Goal: Find specific page/section: Find specific page/section

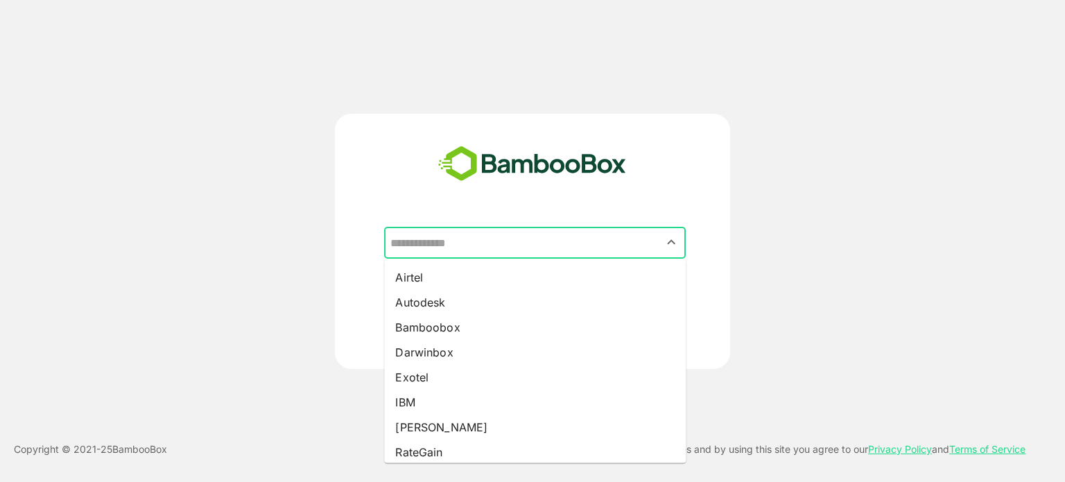
click at [598, 241] on input "text" at bounding box center [535, 243] width 296 height 26
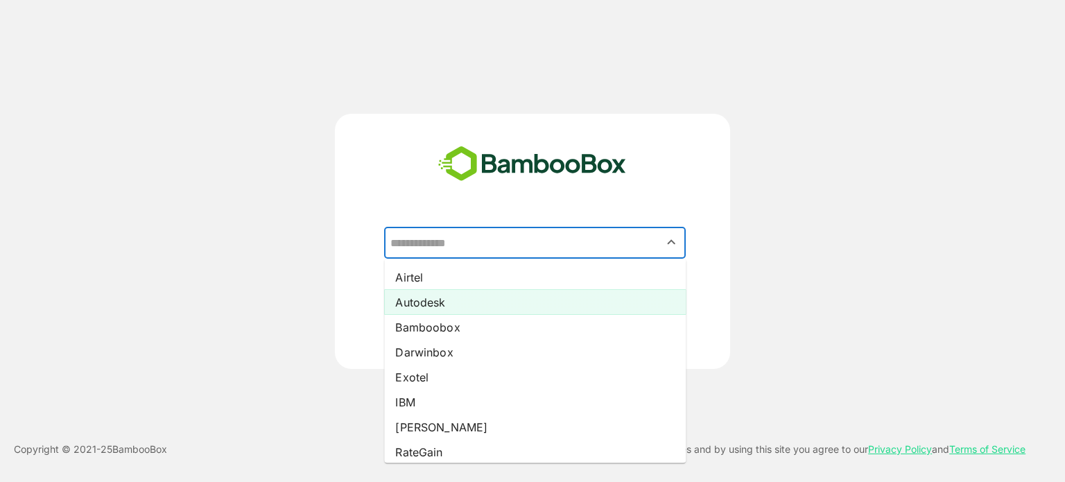
click at [455, 302] on li "Autodesk" at bounding box center [535, 302] width 302 height 25
type input "********"
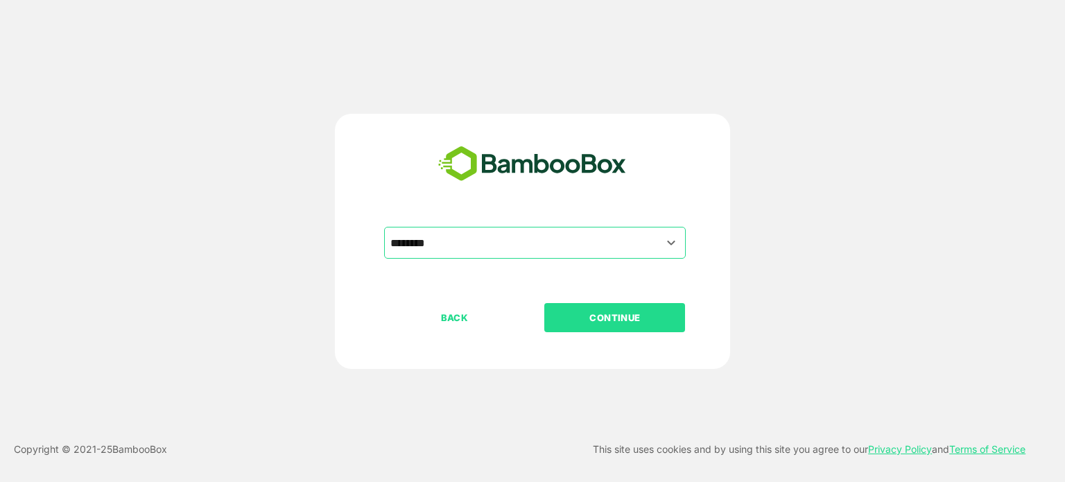
click at [613, 321] on p "CONTINUE" at bounding box center [615, 317] width 139 height 15
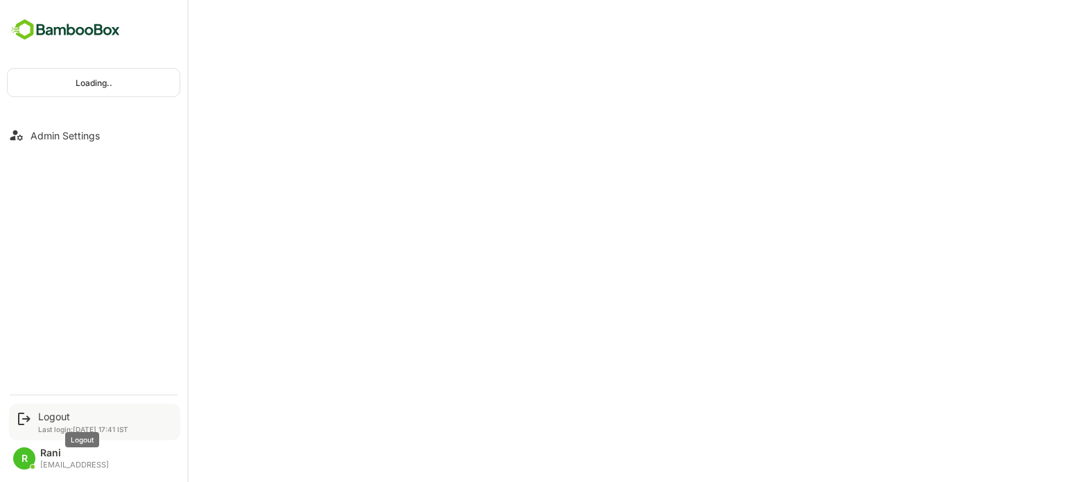
click at [55, 421] on div "Logout" at bounding box center [83, 417] width 90 height 12
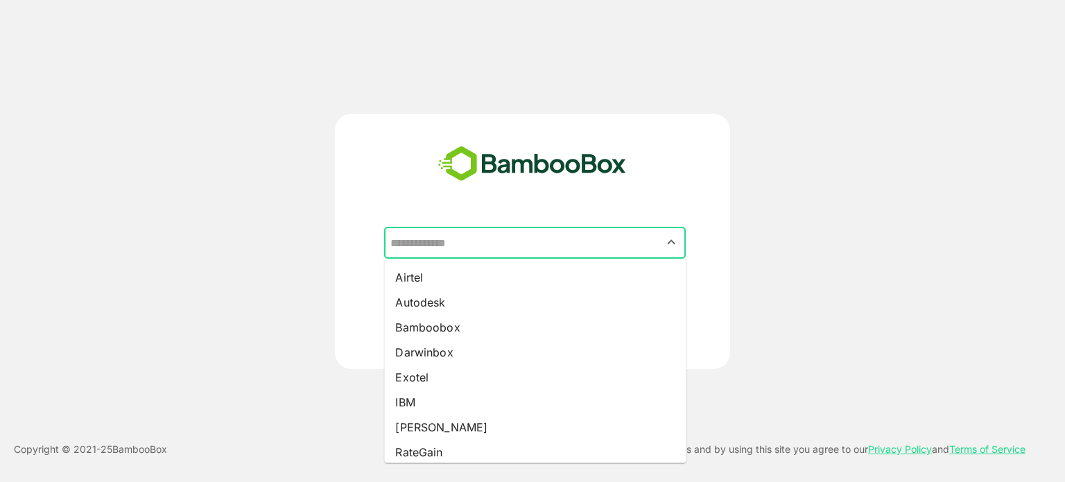
click at [585, 231] on input "text" at bounding box center [535, 243] width 296 height 26
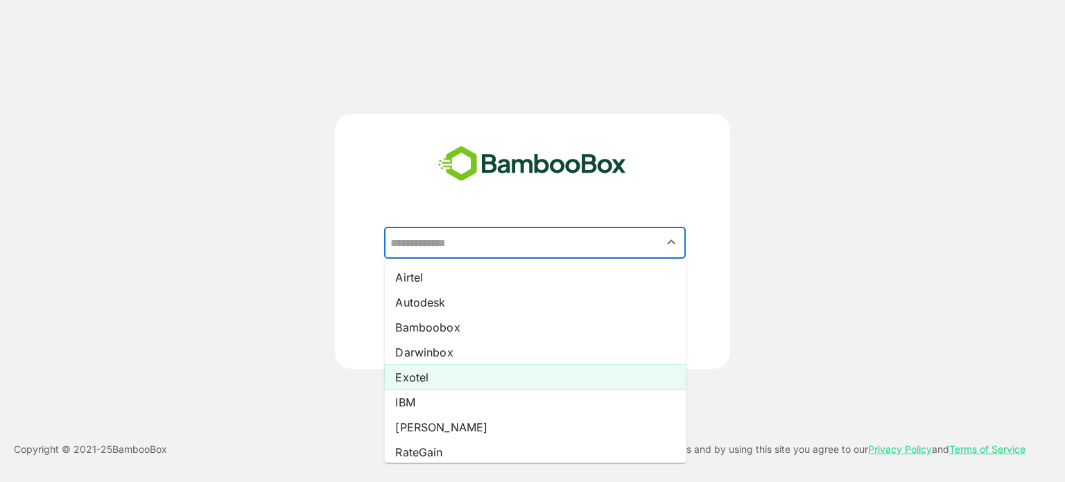
click at [433, 373] on li "Exotel" at bounding box center [535, 377] width 302 height 25
type input "******"
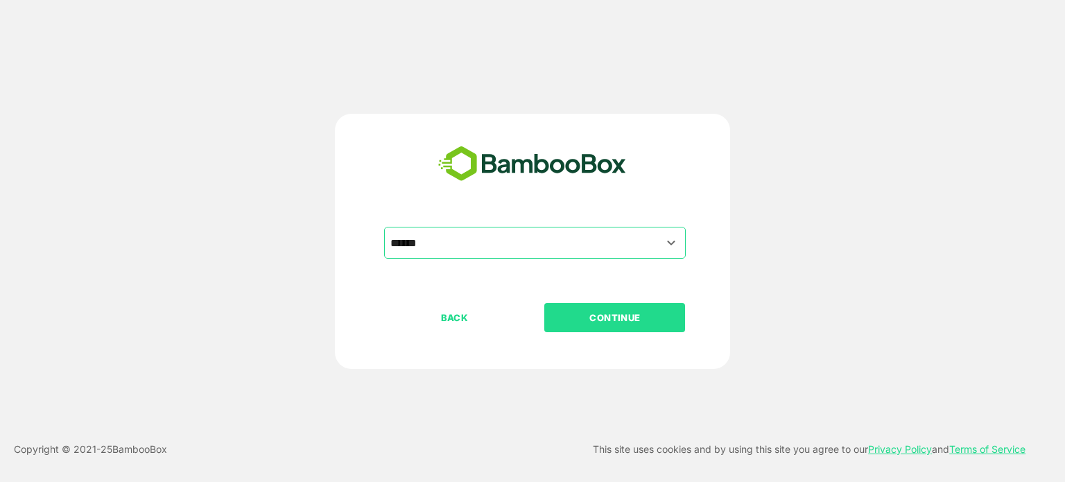
click at [617, 318] on p "CONTINUE" at bounding box center [615, 317] width 139 height 15
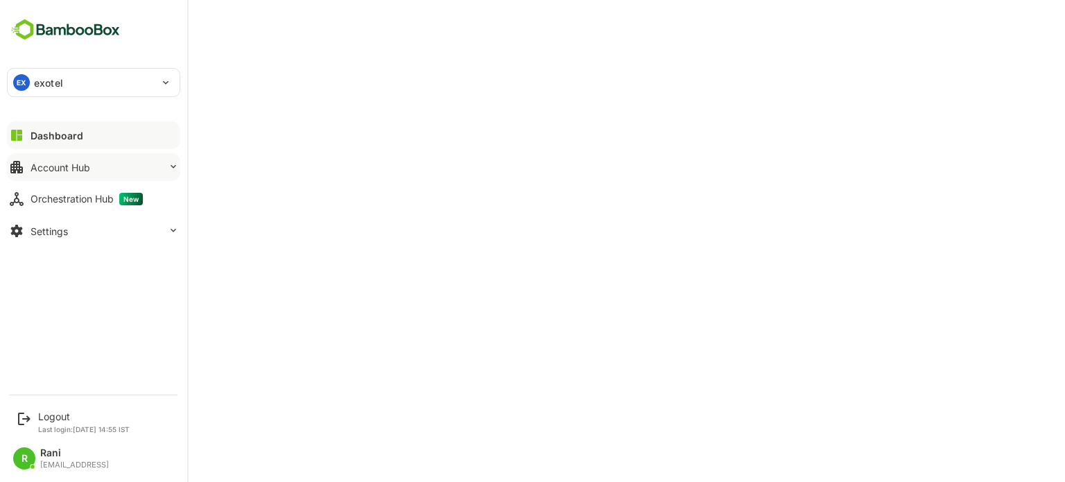
click at [75, 164] on div "Account Hub" at bounding box center [61, 168] width 60 height 12
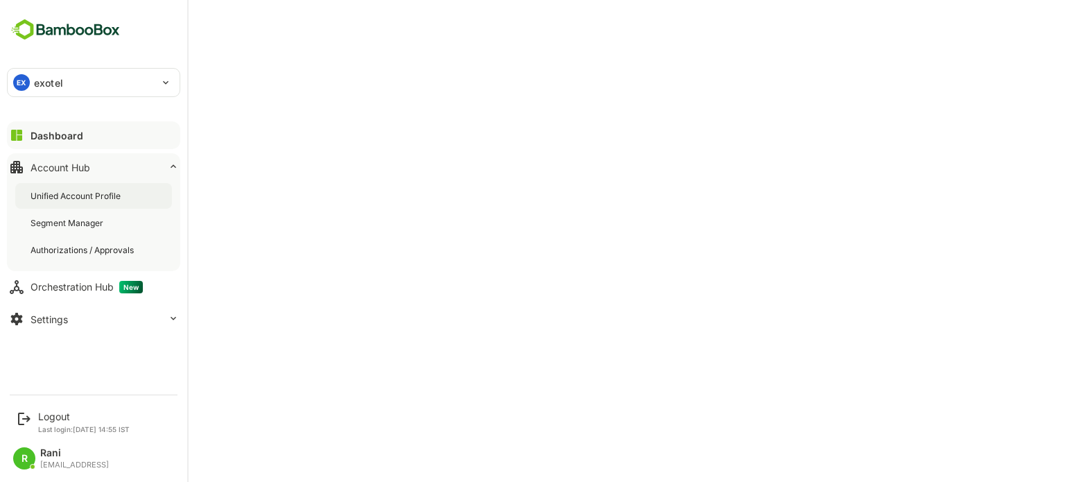
click at [87, 185] on div "Unified Account Profile" at bounding box center [93, 196] width 157 height 26
click at [42, 422] on div "Logout Last login: [DATE] 14:55 IST" at bounding box center [84, 422] width 92 height 23
click at [67, 417] on div "Logout" at bounding box center [84, 417] width 92 height 12
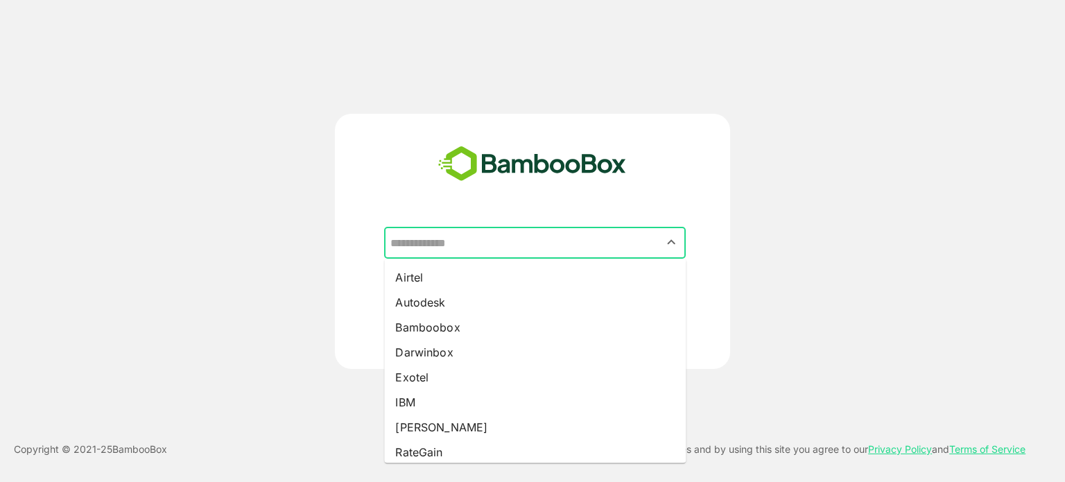
click at [522, 246] on input "text" at bounding box center [535, 243] width 296 height 26
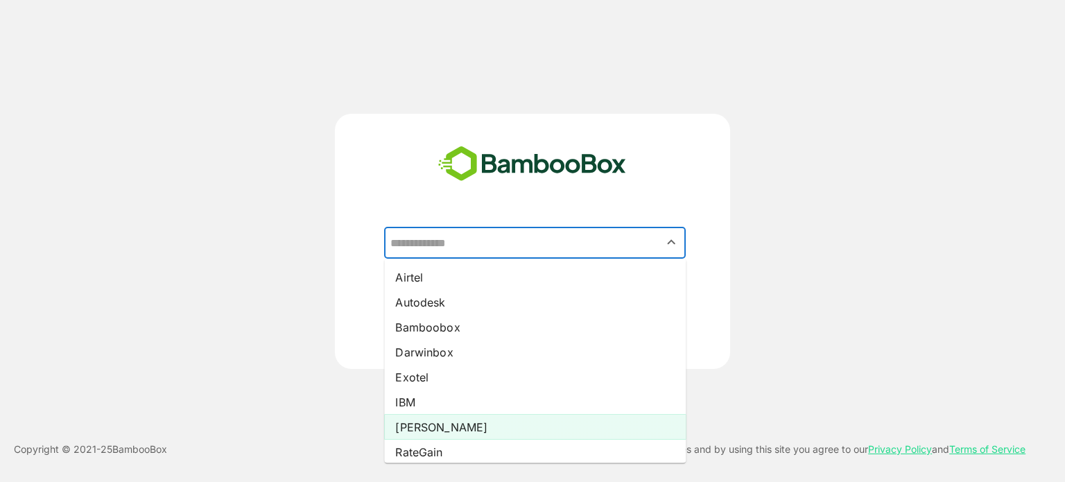
click at [424, 424] on li "[PERSON_NAME]" at bounding box center [535, 427] width 302 height 25
type input "*****"
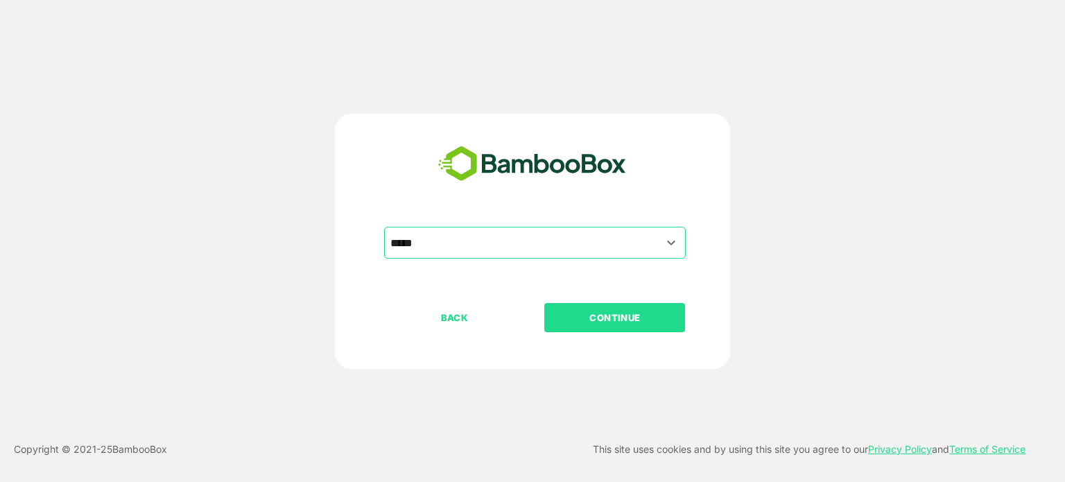
click at [633, 318] on p "CONTINUE" at bounding box center [615, 317] width 139 height 15
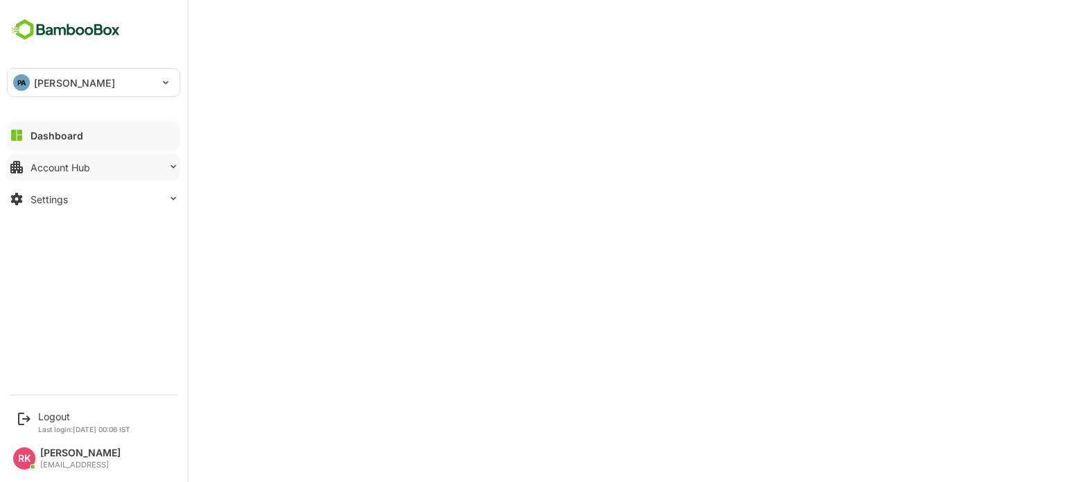
click at [92, 166] on button "Account Hub" at bounding box center [93, 167] width 173 height 28
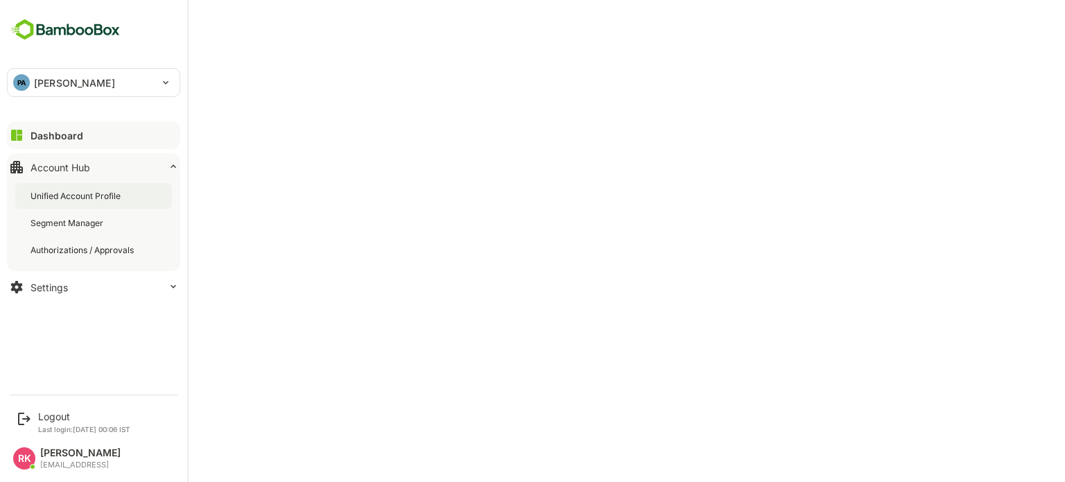
click at [78, 199] on div "Unified Account Profile" at bounding box center [77, 196] width 93 height 12
click at [62, 419] on div "Logout" at bounding box center [84, 417] width 92 height 12
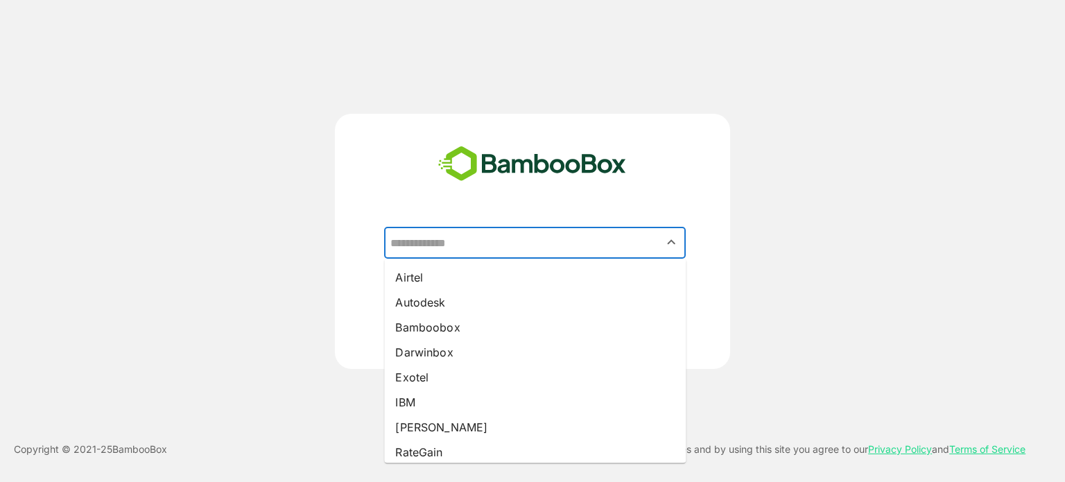
click at [549, 242] on input "text" at bounding box center [535, 243] width 296 height 26
click at [446, 446] on li "RateGain" at bounding box center [535, 452] width 302 height 25
type input "********"
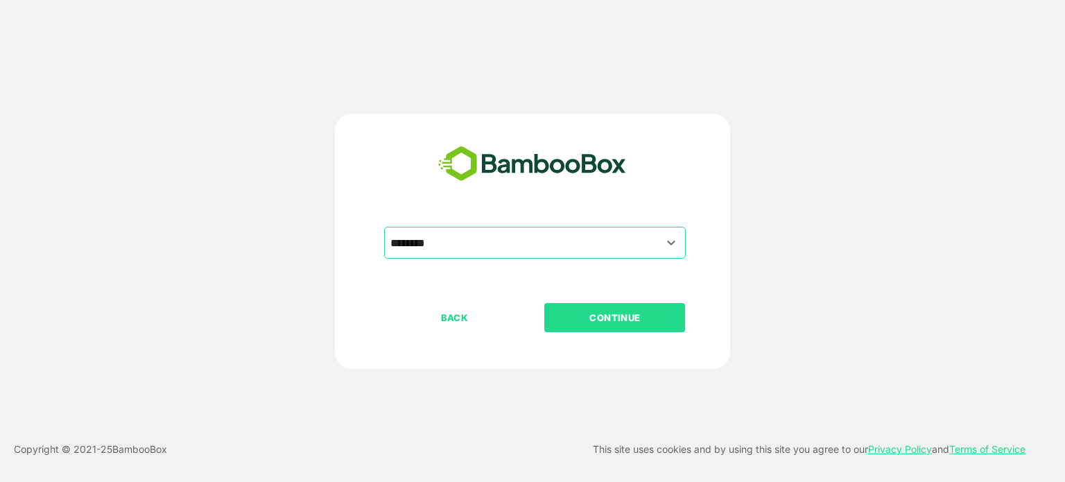
click at [609, 311] on p "CONTINUE" at bounding box center [615, 317] width 139 height 15
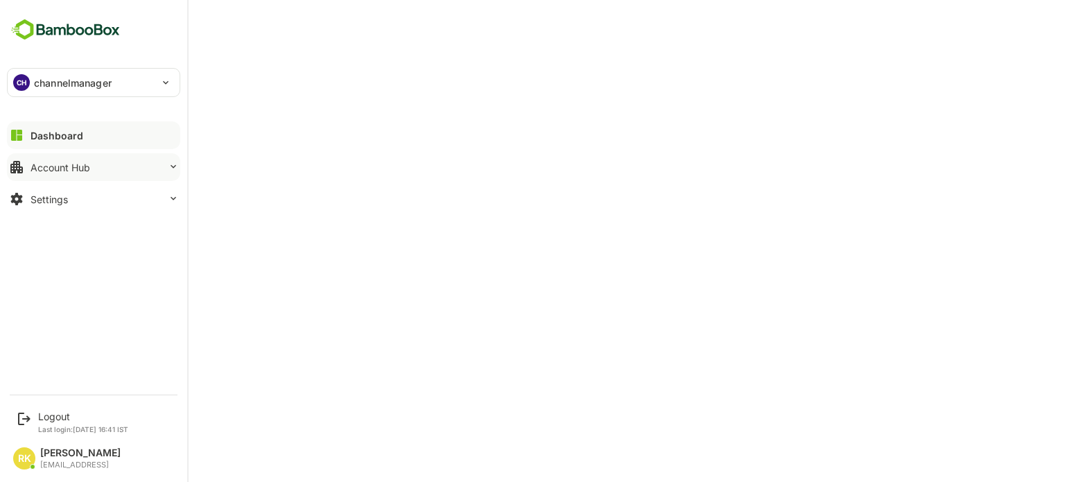
click at [117, 168] on button "Account Hub" at bounding box center [93, 167] width 173 height 28
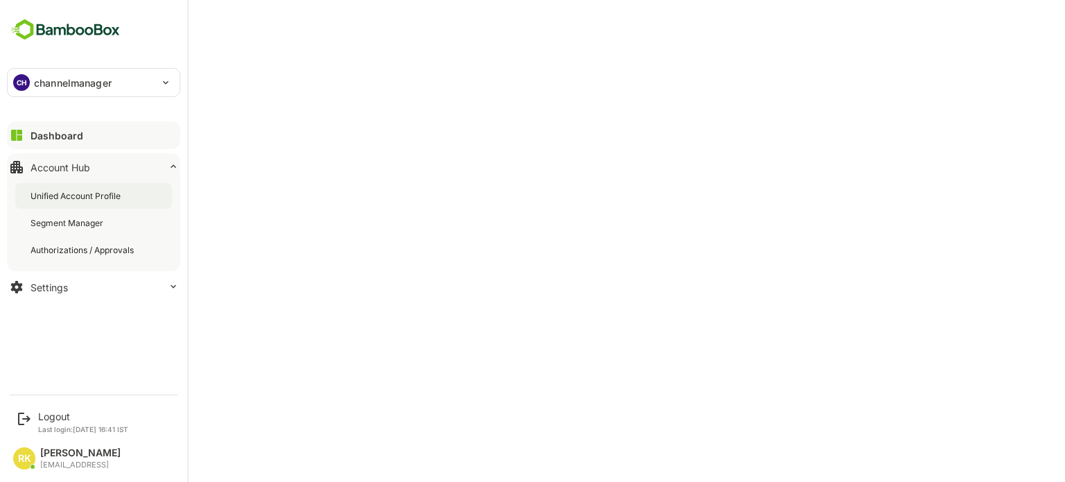
click at [60, 197] on div "Unified Account Profile" at bounding box center [77, 196] width 93 height 12
click at [59, 416] on div "Logout" at bounding box center [83, 417] width 90 height 12
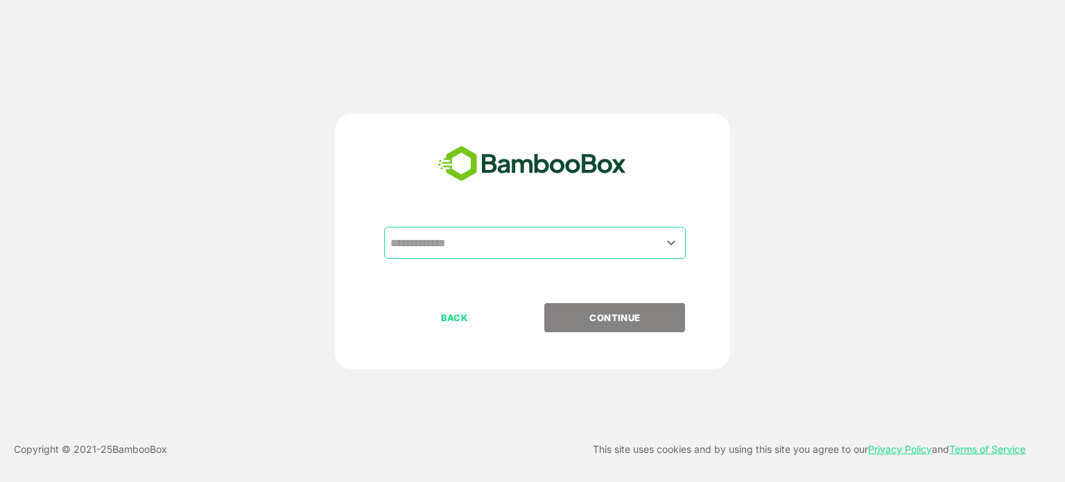
click at [569, 218] on div "​ BACK CONTINUE" at bounding box center [532, 241] width 395 height 255
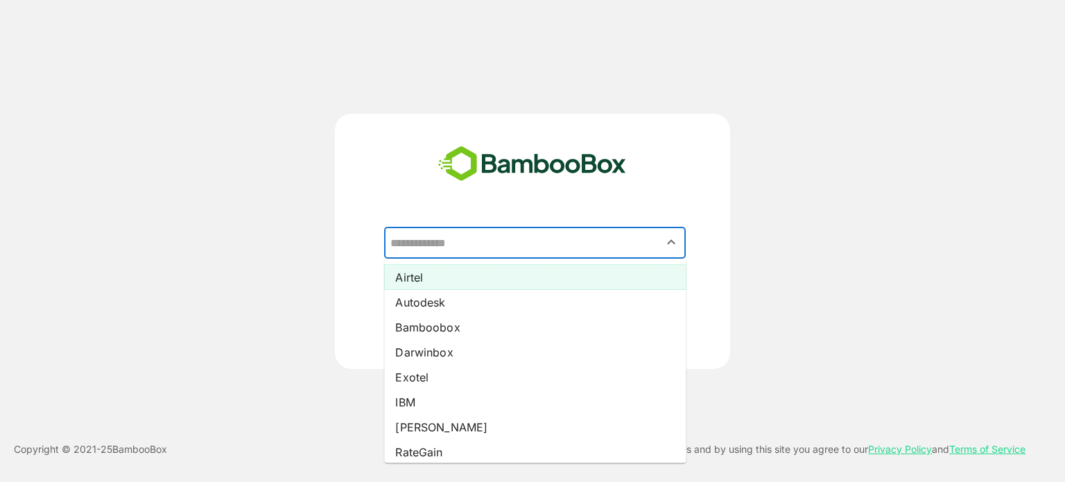
drag, startPoint x: 552, startPoint y: 235, endPoint x: 440, endPoint y: 279, distance: 120.6
click at [440, 279] on div "​ Airtel Autodesk Bamboobox Darwinbox Exotel IBM [PERSON_NAME] RateGain coursera" at bounding box center [532, 265] width 345 height 76
click at [440, 279] on li "Airtel" at bounding box center [535, 277] width 302 height 25
type input "******"
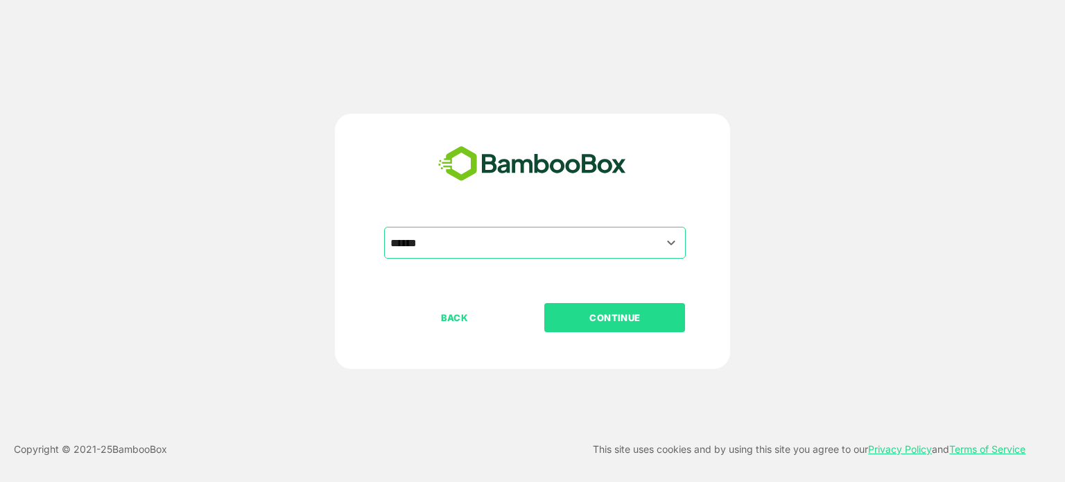
click at [612, 314] on p "CONTINUE" at bounding box center [615, 317] width 139 height 15
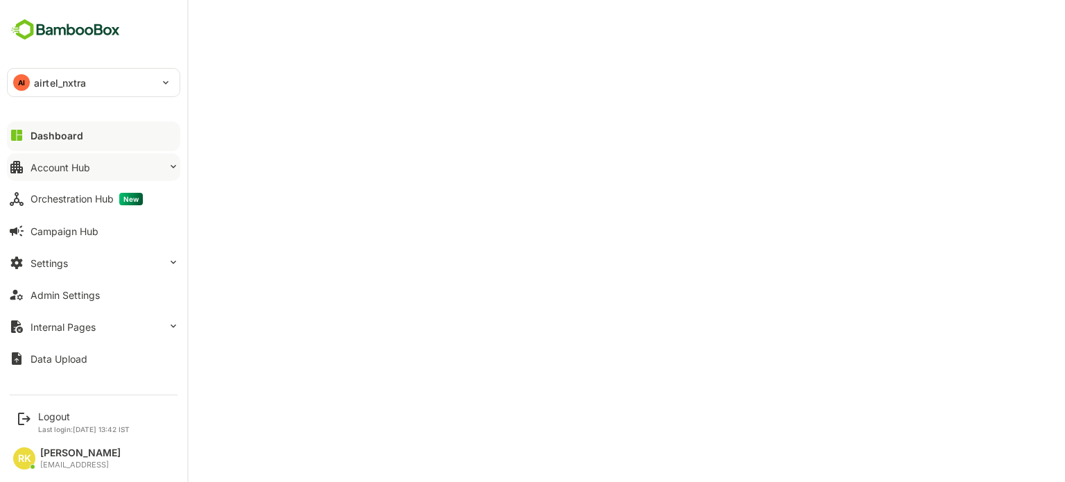
click at [133, 163] on button "Account Hub" at bounding box center [93, 167] width 173 height 28
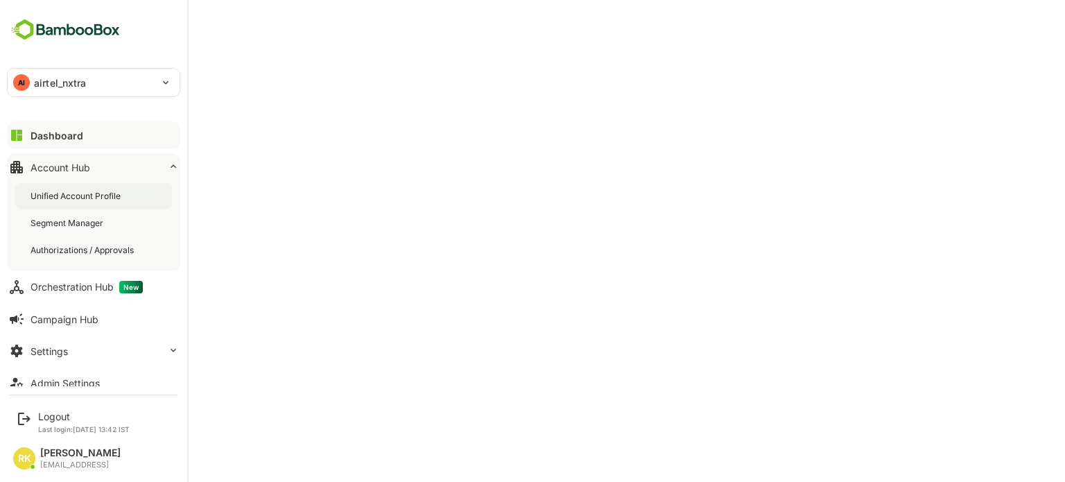
click at [69, 195] on div "Unified Account Profile" at bounding box center [77, 196] width 93 height 12
click at [74, 133] on div "Dashboard" at bounding box center [56, 136] width 50 height 12
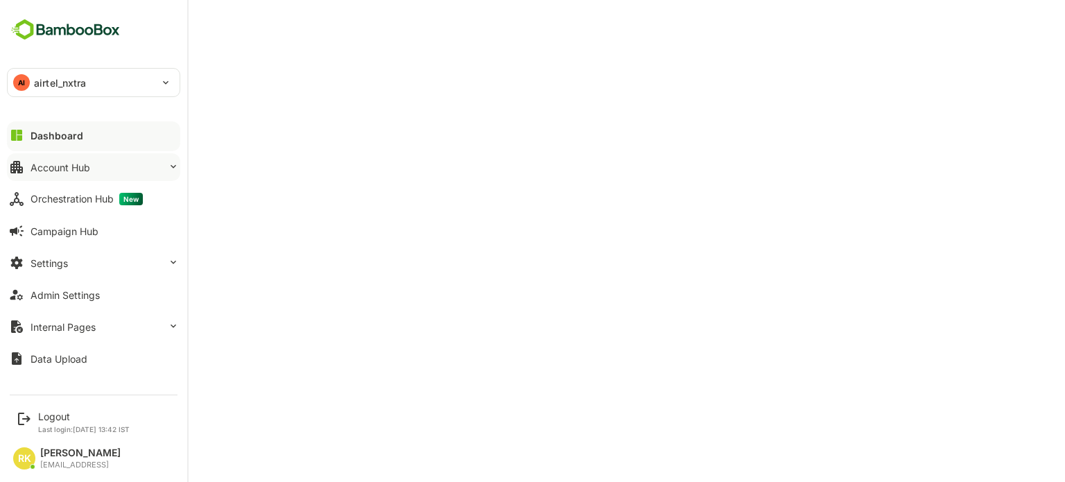
click at [78, 169] on div "Account Hub" at bounding box center [61, 168] width 60 height 12
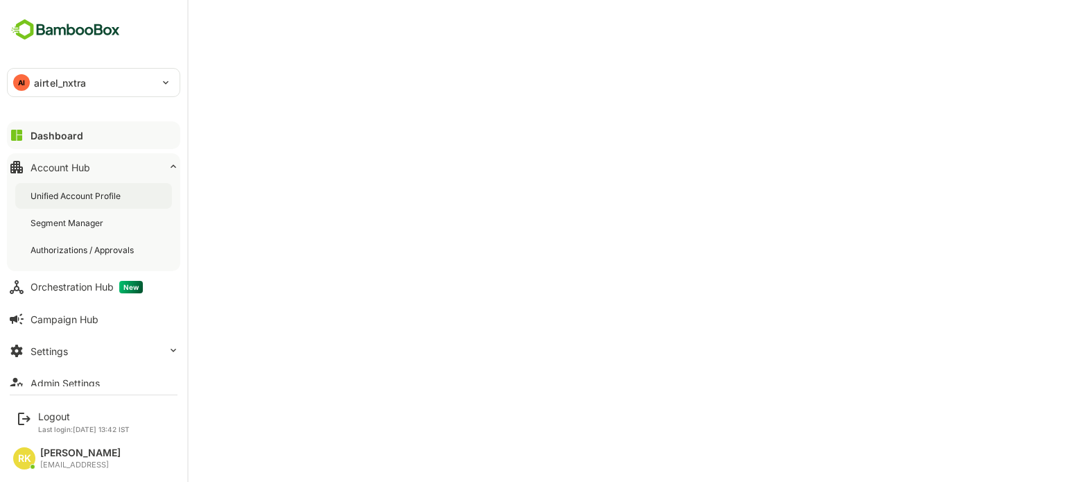
click at [80, 191] on div "Unified Account Profile" at bounding box center [77, 196] width 93 height 12
